Goal: Check status

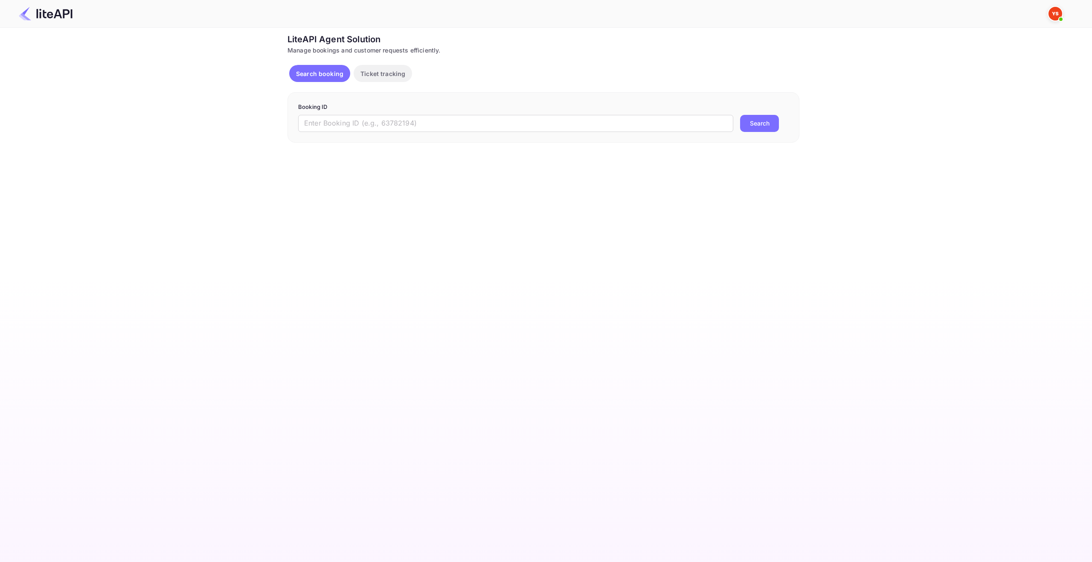
drag, startPoint x: 355, startPoint y: 119, endPoint x: 498, endPoint y: 140, distance: 144.5
click at [357, 119] on input "text" at bounding box center [515, 123] width 435 height 17
paste input "8887899"
type input "8887899"
click at [772, 124] on button "Search" at bounding box center [759, 123] width 39 height 17
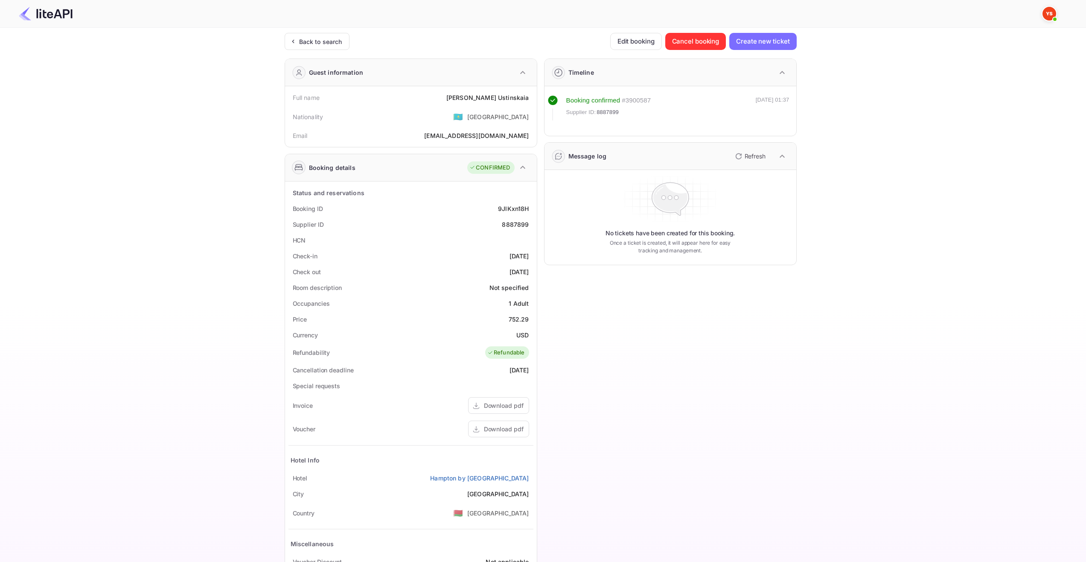
drag, startPoint x: 488, startPoint y: 357, endPoint x: 530, endPoint y: 354, distance: 42.8
click at [530, 354] on div "Refundability Refundable" at bounding box center [410, 353] width 245 height 20
click at [529, 357] on div "Refundability Refundable" at bounding box center [410, 353] width 245 height 20
click at [845, 387] on div "Ticket Affiliate URL https://www.nuitee.com/ Business partner name Nuitee Trave…" at bounding box center [540, 322] width 1060 height 578
click at [646, 291] on div "Timeline Booking confirmed # 3900587 Supplier ID: 8887899 14 Aug 2025 01:37 Mes…" at bounding box center [666, 331] width 259 height 559
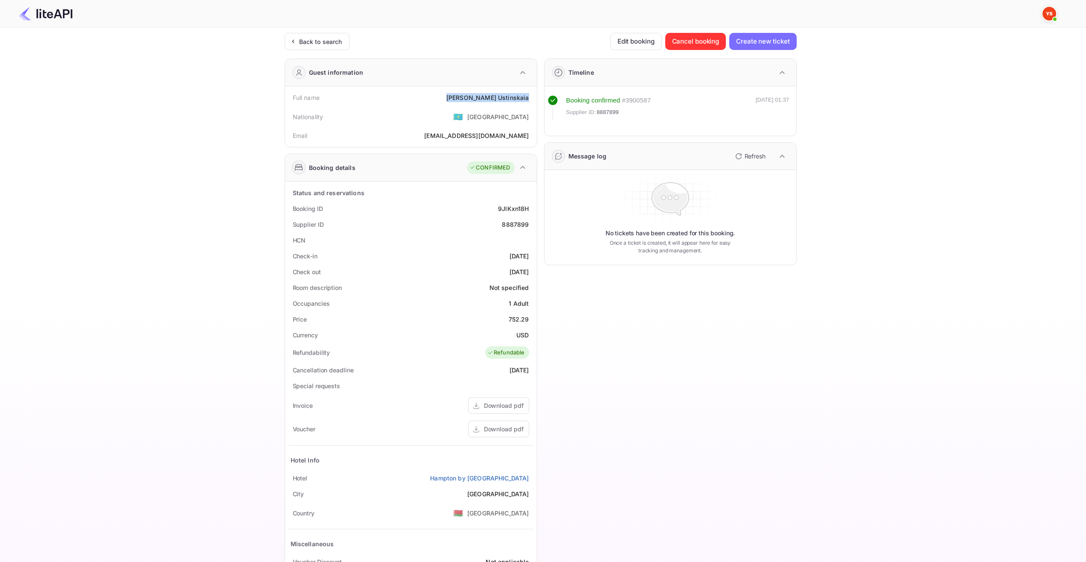
drag, startPoint x: 482, startPoint y: 96, endPoint x: 532, endPoint y: 98, distance: 49.5
click at [533, 98] on div "Full name Anna Ustinskaia" at bounding box center [410, 98] width 245 height 16
copy div "Anna Ustinskaia"
drag, startPoint x: 487, startPoint y: 256, endPoint x: 533, endPoint y: 259, distance: 45.7
click at [533, 259] on div "Check-in 2025-08-23" at bounding box center [410, 256] width 245 height 16
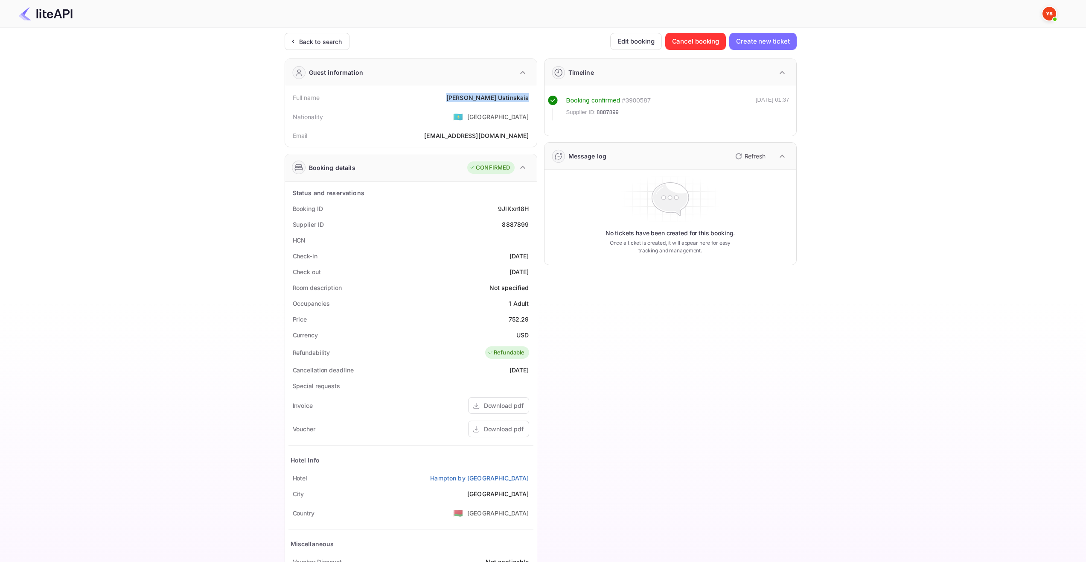
copy div "[DATE]"
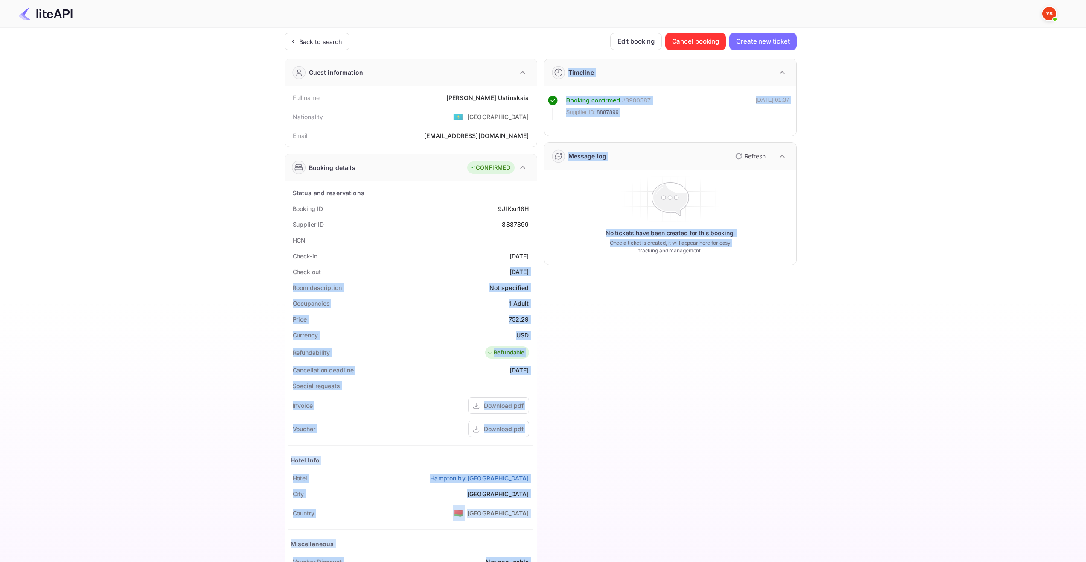
drag, startPoint x: 490, startPoint y: 277, endPoint x: 538, endPoint y: 277, distance: 48.2
click at [538, 277] on div "Guest information Full name Anna Ustinskaia Nationality 🇰🇿 Kazakhstan Email a.a…" at bounding box center [537, 331] width 519 height 559
click at [528, 274] on div "[DATE]" at bounding box center [520, 271] width 20 height 9
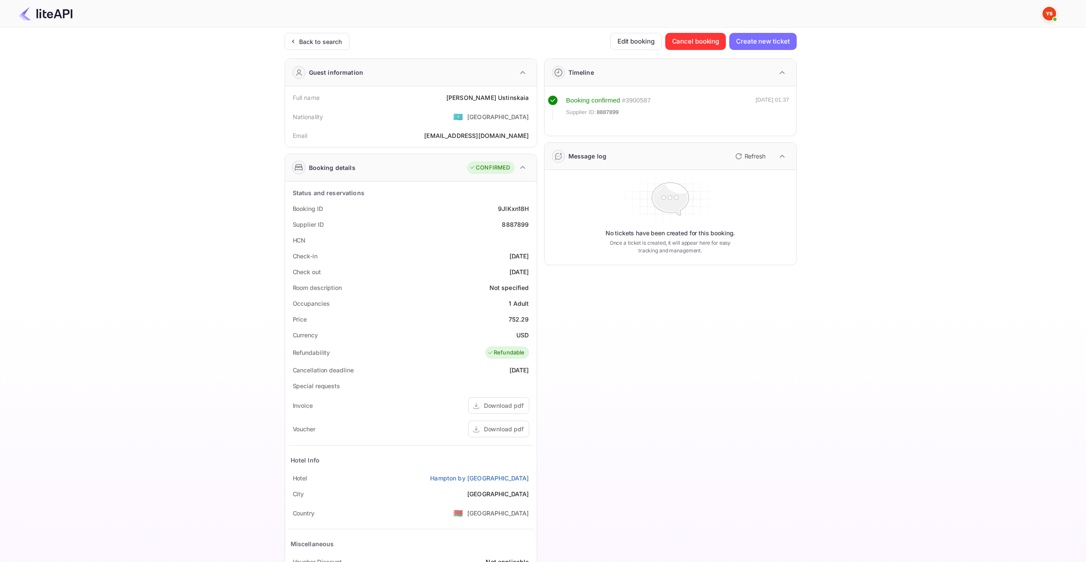
drag, startPoint x: 493, startPoint y: 271, endPoint x: 532, endPoint y: 274, distance: 38.9
click at [532, 273] on div "Check out 2025-08-27" at bounding box center [410, 272] width 245 height 16
copy div "[DATE]"
